Goal: Submit feedback/report problem

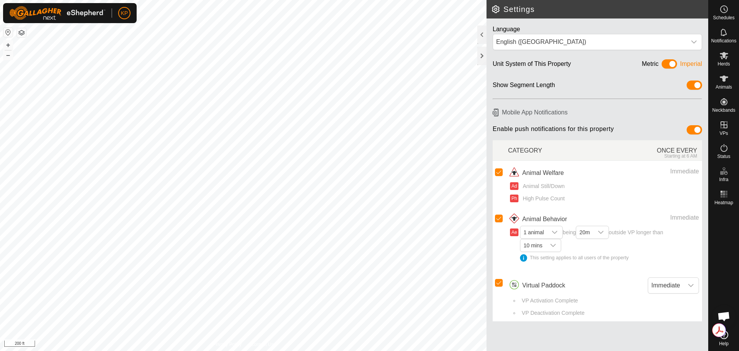
scroll to position [1484, 0]
click at [725, 316] on span "Open chat" at bounding box center [723, 316] width 13 height 11
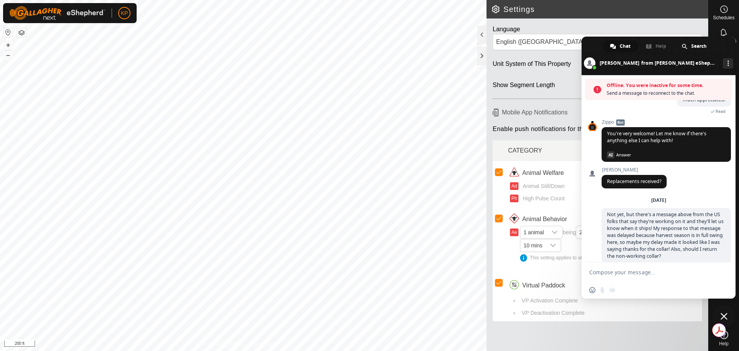
scroll to position [1516, 0]
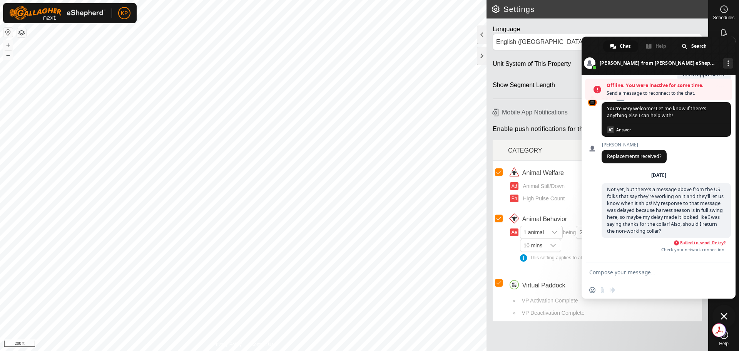
click at [708, 243] on span "Failed to send. Retry?" at bounding box center [702, 242] width 45 height 5
